Goal: Task Accomplishment & Management: Complete application form

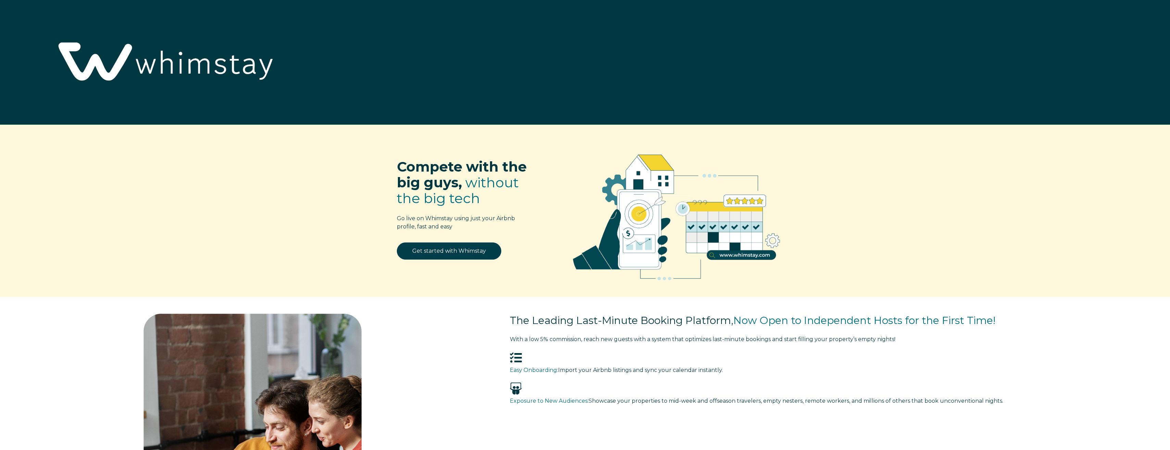
select select "US"
click at [459, 255] on link "Get started with Whimstay" at bounding box center [449, 250] width 104 height 17
select select "US"
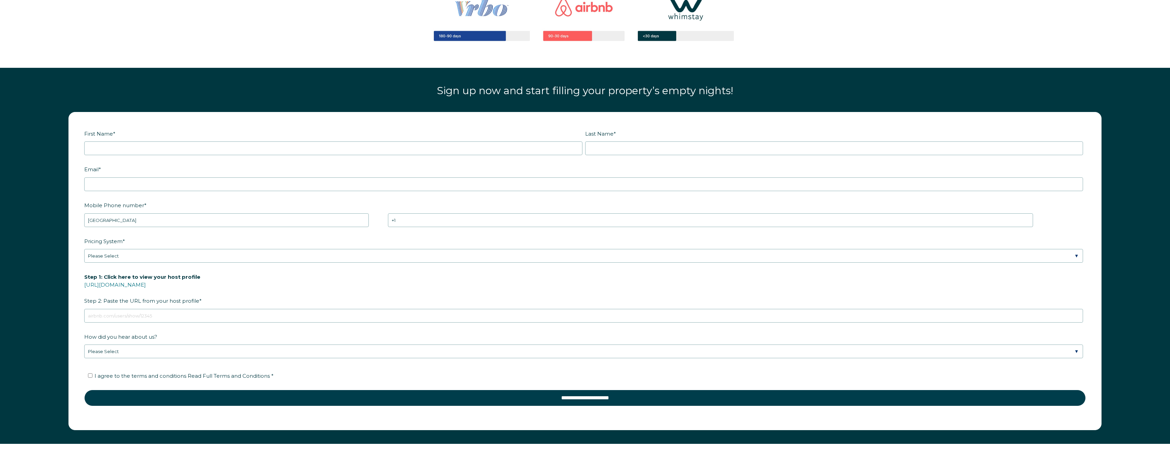
scroll to position [1147, 0]
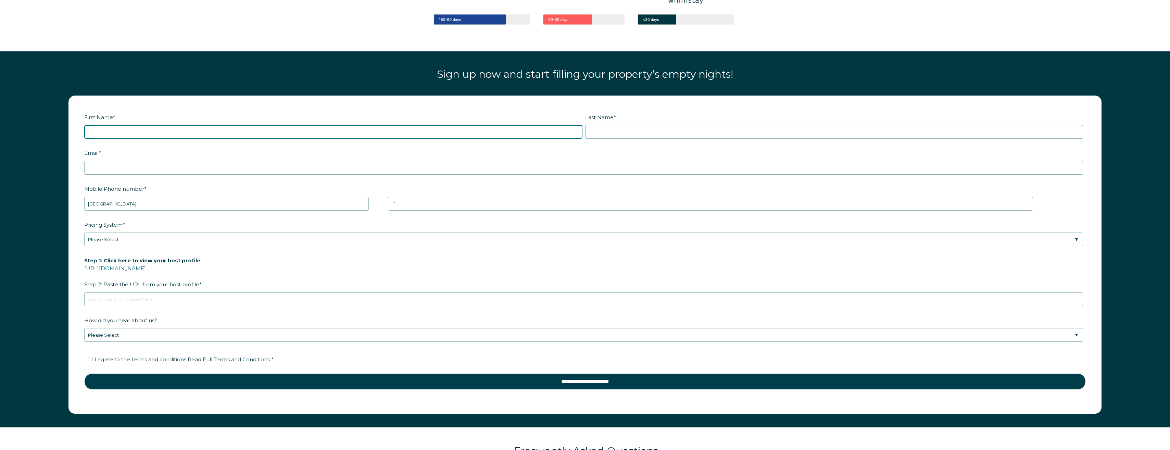
click at [325, 130] on input "First Name *" at bounding box center [333, 132] width 498 height 14
type input "Rodney"
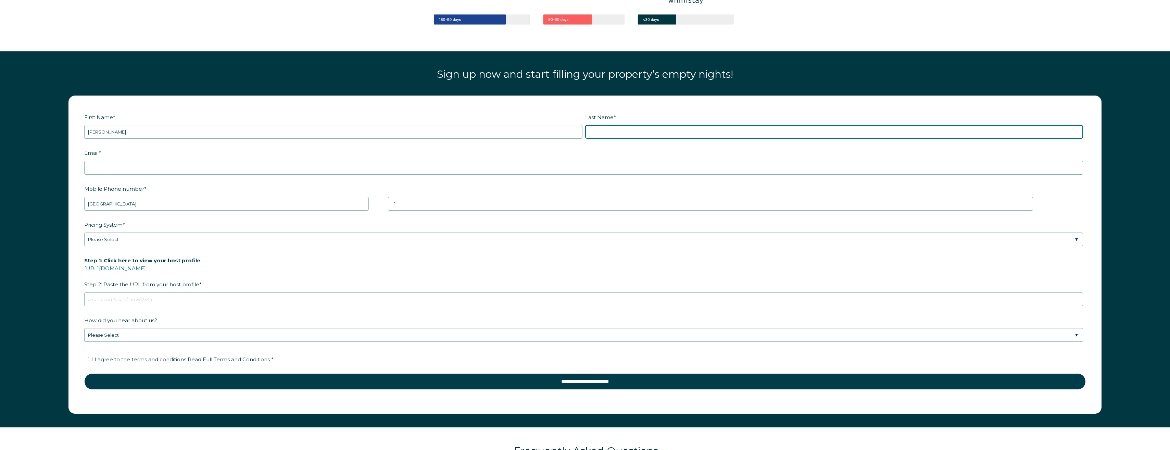
type input "Wheeler"
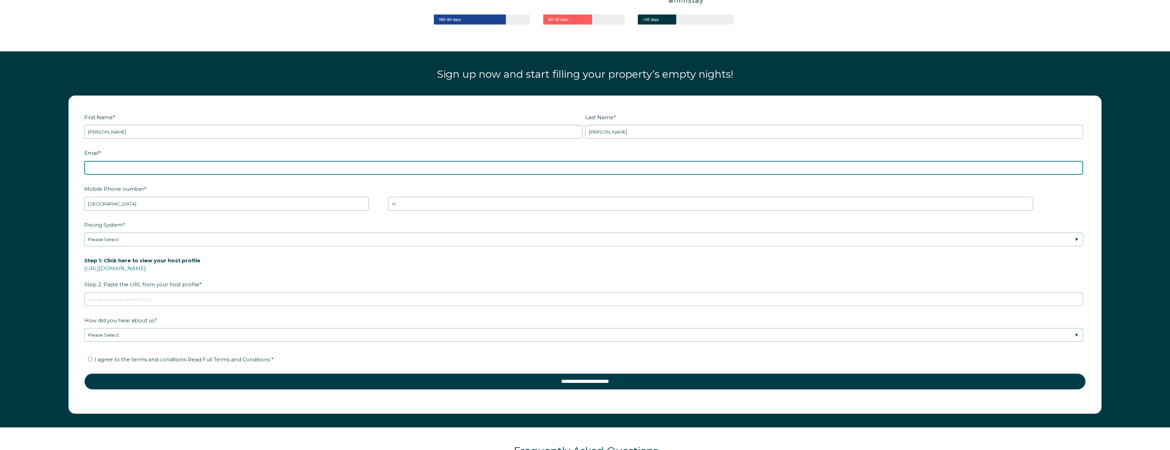
click at [171, 172] on input "Email *" at bounding box center [583, 168] width 999 height 14
type input "krdgroupbusiness@gmail.com"
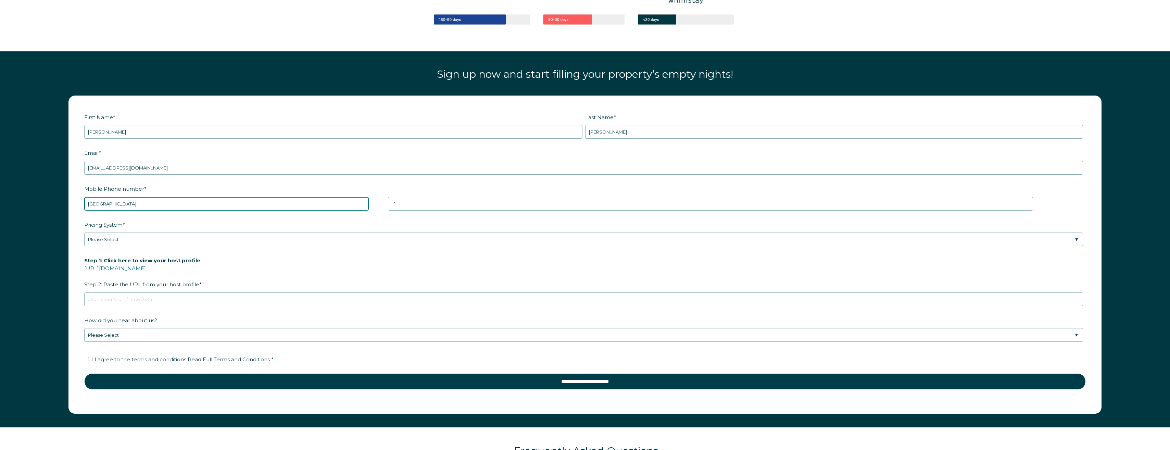
click at [183, 202] on select "* Afghanistan (‫افغانستان‬‎) Albania (Shqipëri) Algeria (‫الجزائر‬‎) American S…" at bounding box center [226, 204] width 285 height 14
click at [211, 199] on select "* Afghanistan (‫افغانستان‬‎) Albania (Shqipëri) Algeria (‫الجزائر‬‎) American S…" at bounding box center [226, 204] width 285 height 14
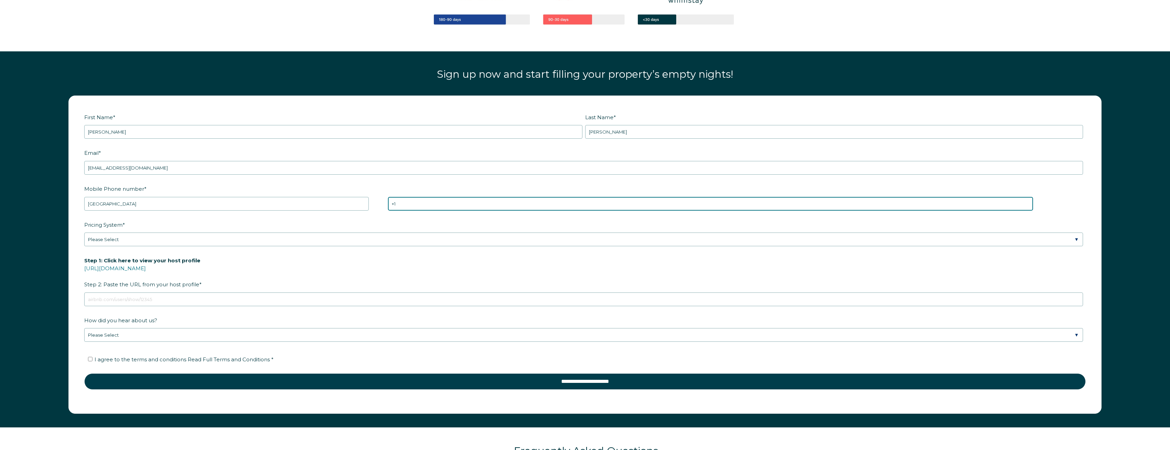
click at [463, 200] on input "+1" at bounding box center [710, 204] width 645 height 14
type input "+1 2149314692"
click at [410, 232] on div "Pricing System * Please Select Manual Airbnb Smart Pricing PriceLabs Wheelhouse…" at bounding box center [584, 233] width 1001 height 28
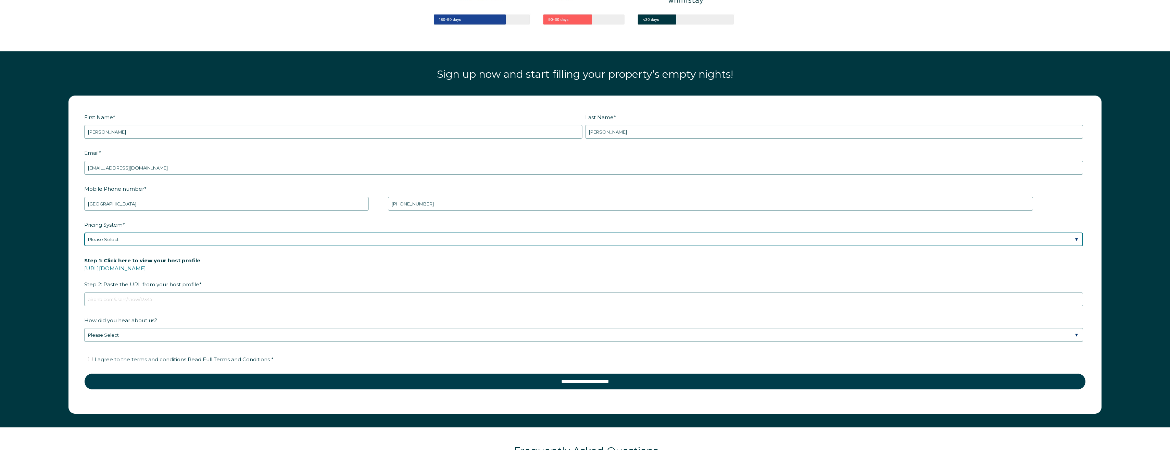
click at [113, 241] on select "Please Select Manual Airbnb Smart Pricing PriceLabs Wheelhouse Beyond Pricing 3…" at bounding box center [583, 239] width 999 height 14
select select "PriceLabs"
click at [84, 232] on select "Please Select Manual Airbnb Smart Pricing PriceLabs Wheelhouse Beyond Pricing 3…" at bounding box center [583, 239] width 999 height 14
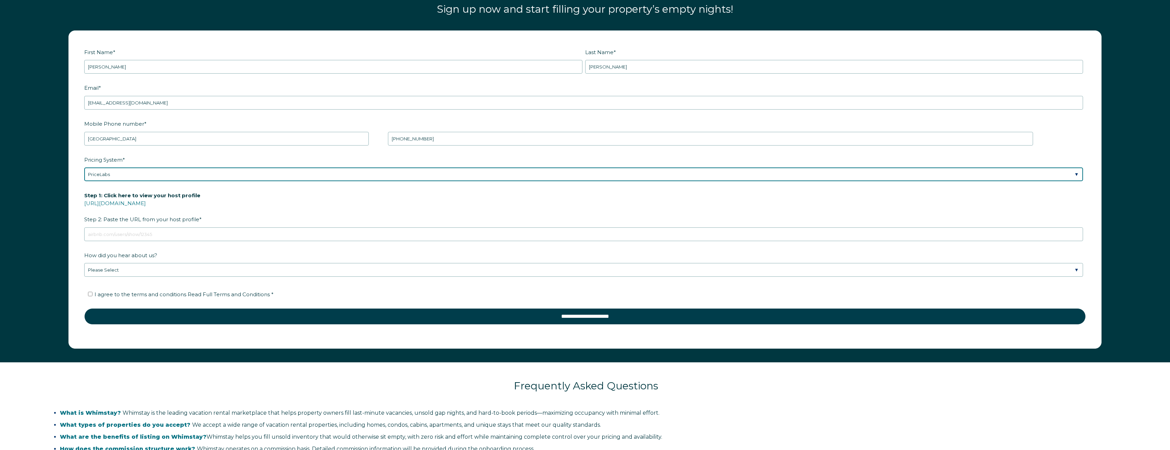
scroll to position [1215, 0]
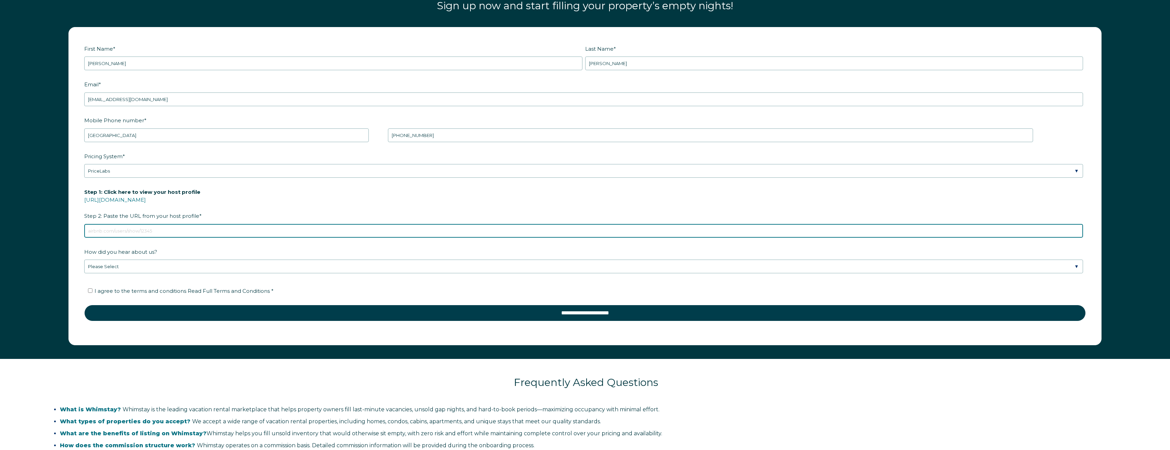
click at [176, 233] on input "Step 1: Click here to view your host profile https://www.airbnb.com/users/show/…" at bounding box center [583, 231] width 999 height 14
click at [178, 233] on input "Step 1: Click here to view your host profile https://www.airbnb.com/users/show/…" at bounding box center [583, 231] width 999 height 14
paste input "https://www.airbnb.com/rooms/1507628600236596206?guests=1&adults=1&s=67&unique_…"
type input "https://www.airbnb.com/rooms/1507628600236596206?guests=1&adults=1&s=67&unique_…"
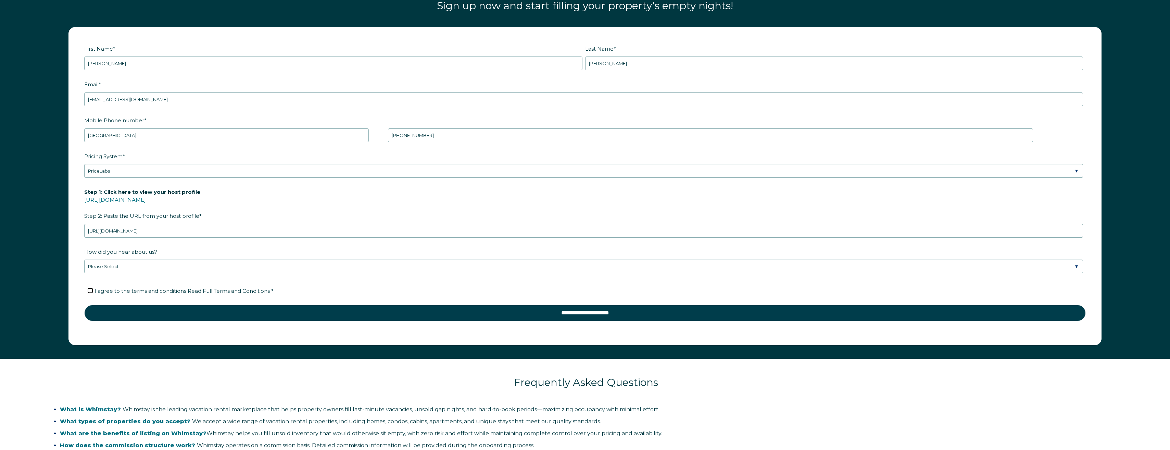
click at [88, 290] on input "I agree to the terms and conditions Read Full Terms and Conditions *" at bounding box center [90, 290] width 4 height 4
checkbox input "true"
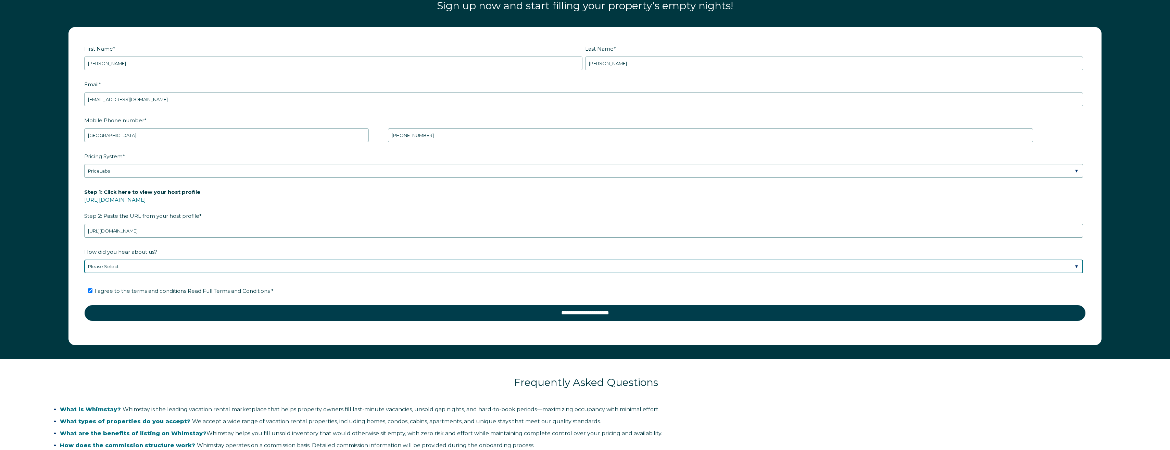
click at [128, 271] on select "Please Select Discovered Whimstay at an event or conference Found Whimstay thro…" at bounding box center [583, 267] width 999 height 14
select select "Google Search"
click at [84, 260] on select "Please Select Discovered Whimstay at an event or conference Found Whimstay thro…" at bounding box center [583, 267] width 999 height 14
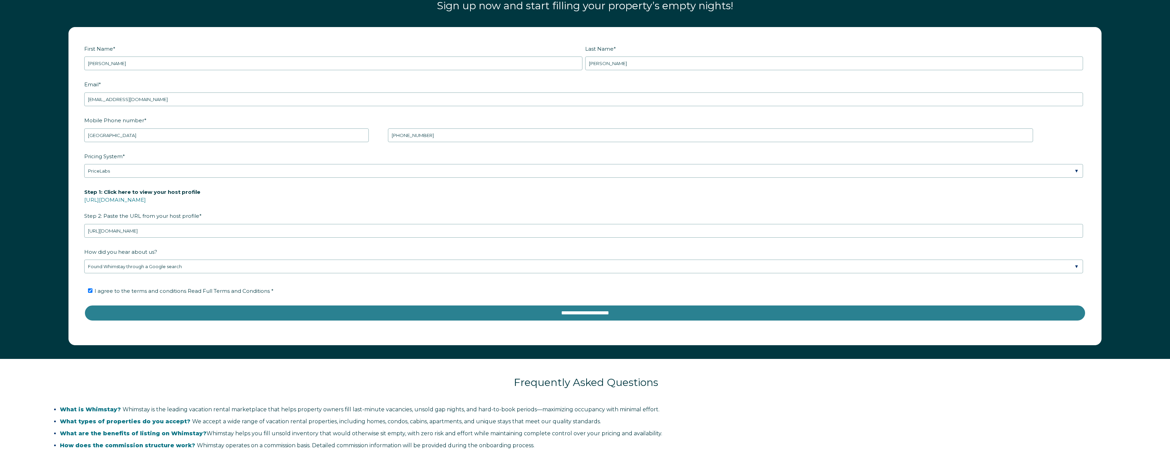
click at [192, 313] on input "**********" at bounding box center [584, 313] width 1001 height 16
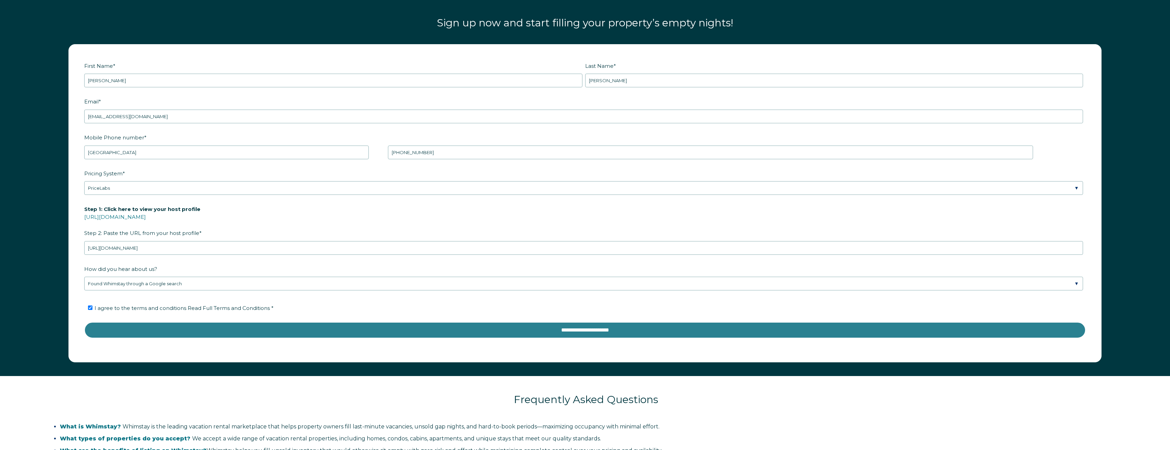
scroll to position [1181, 0]
